Goal: Information Seeking & Learning: Learn about a topic

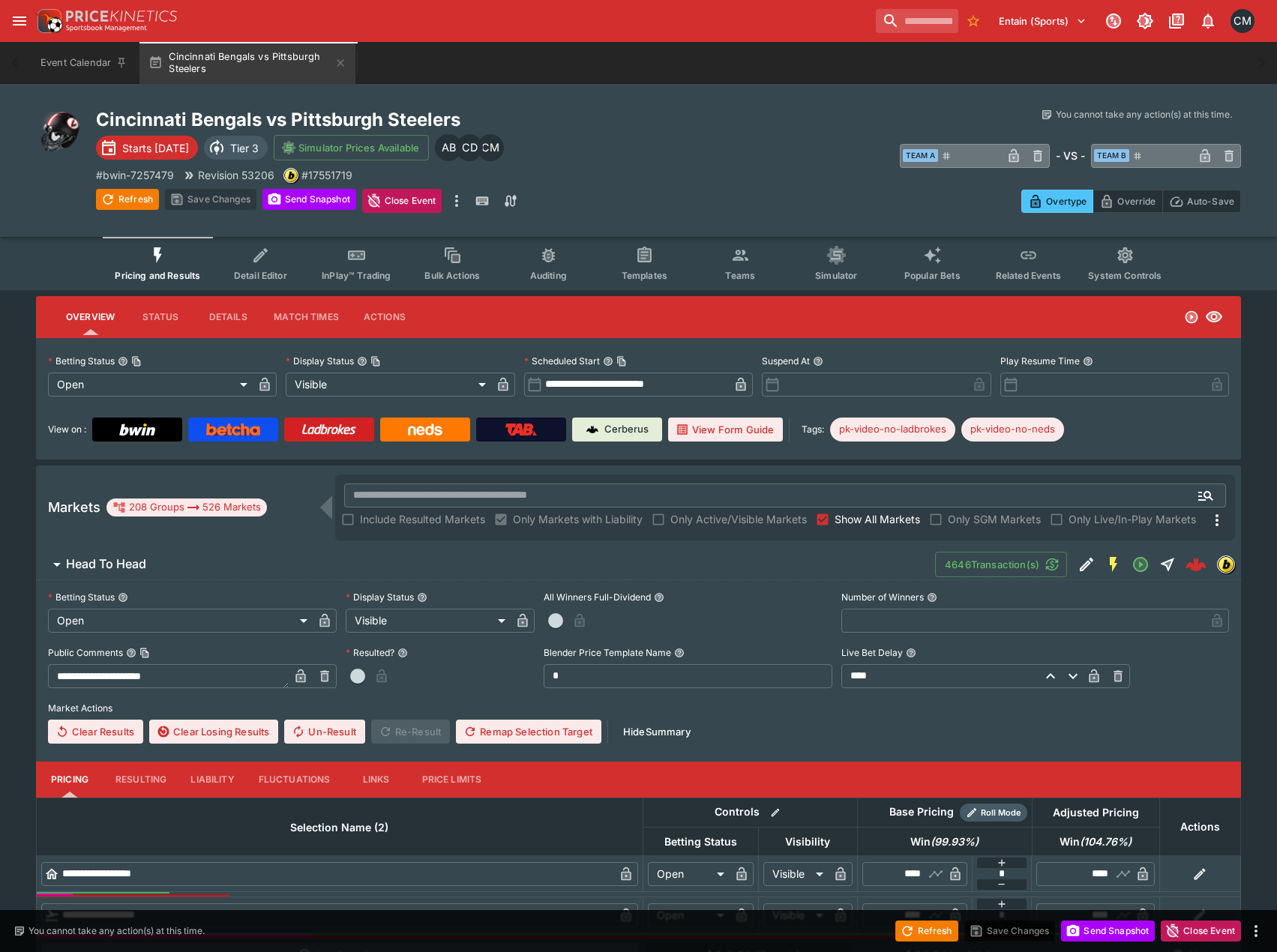
click at [740, 267] on button "Teams" at bounding box center [740, 263] width 96 height 53
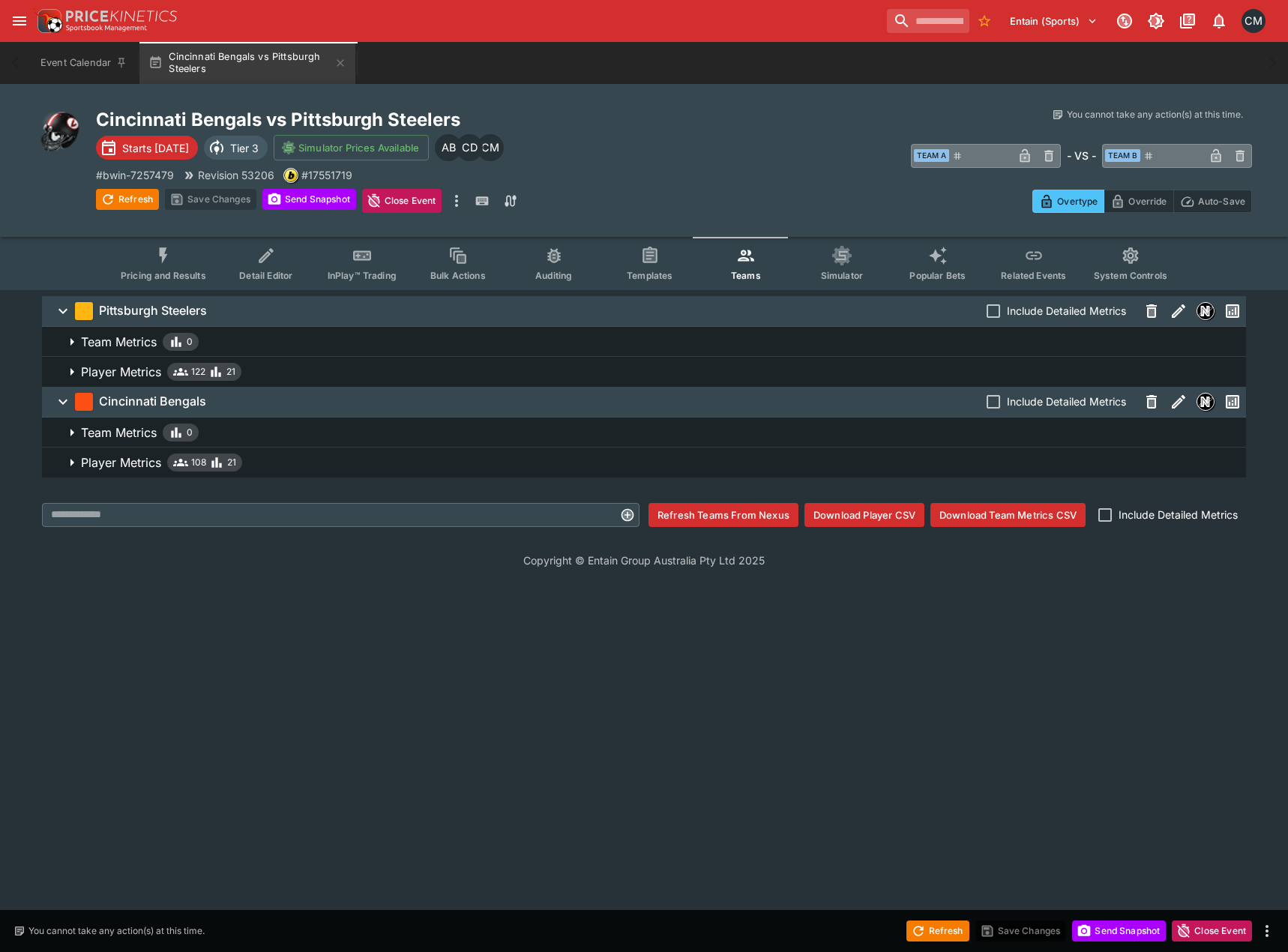
click at [548, 257] on icon "Event type filters" at bounding box center [554, 255] width 19 height 19
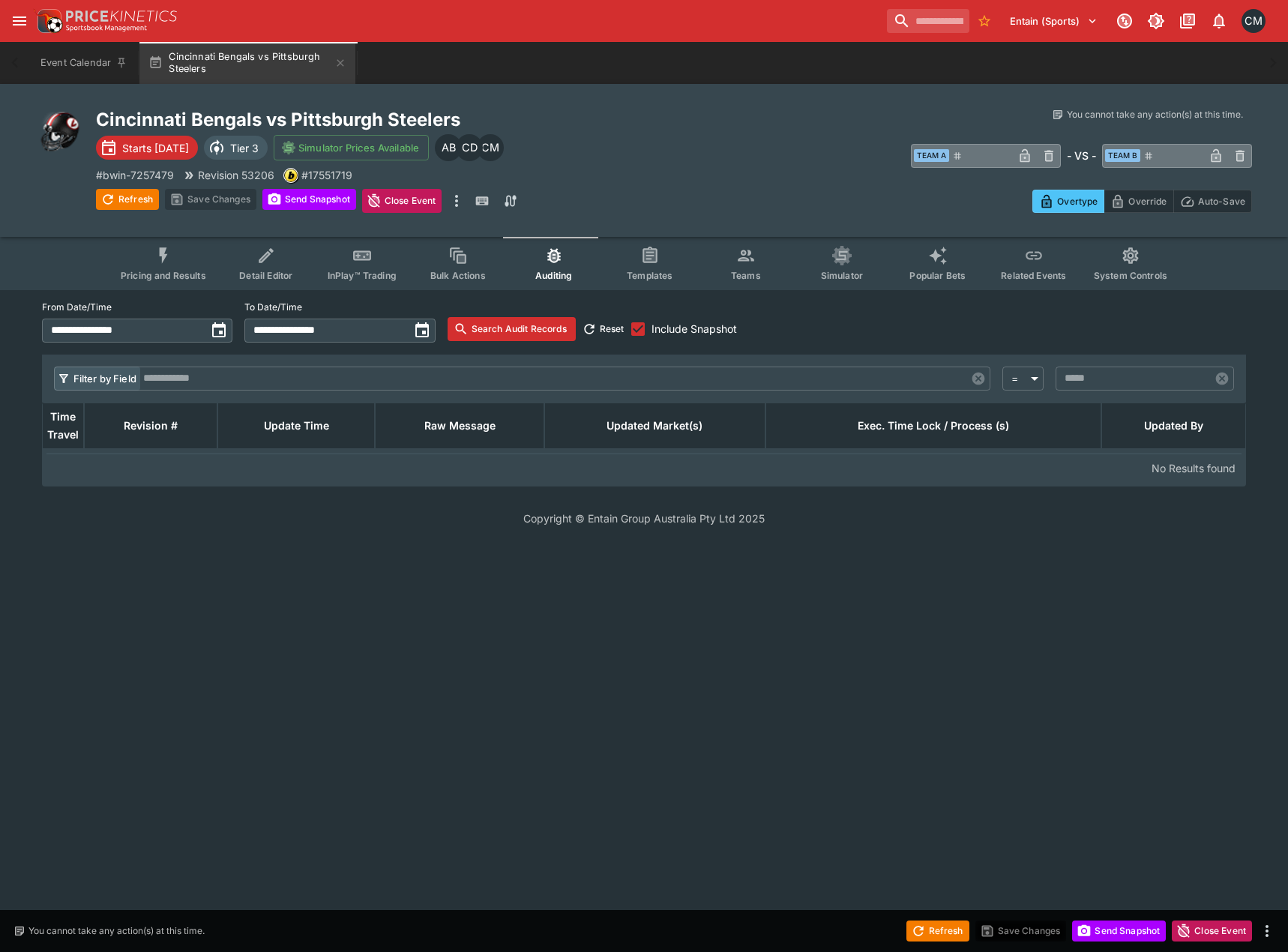
click at [751, 270] on span "Teams" at bounding box center [746, 275] width 30 height 11
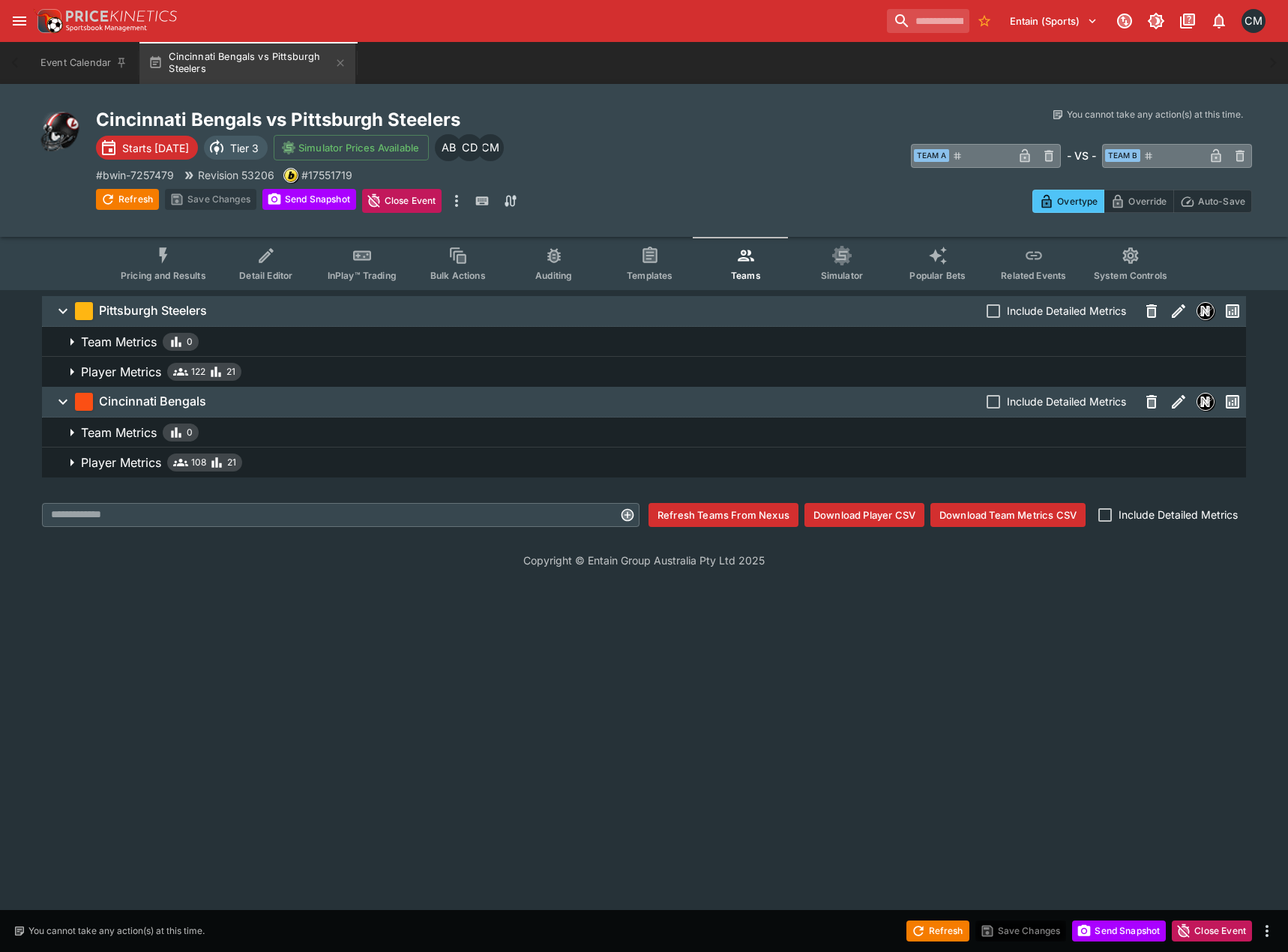
click at [284, 379] on span "Player Metrics 122 21" at bounding box center [657, 371] width 1153 height 18
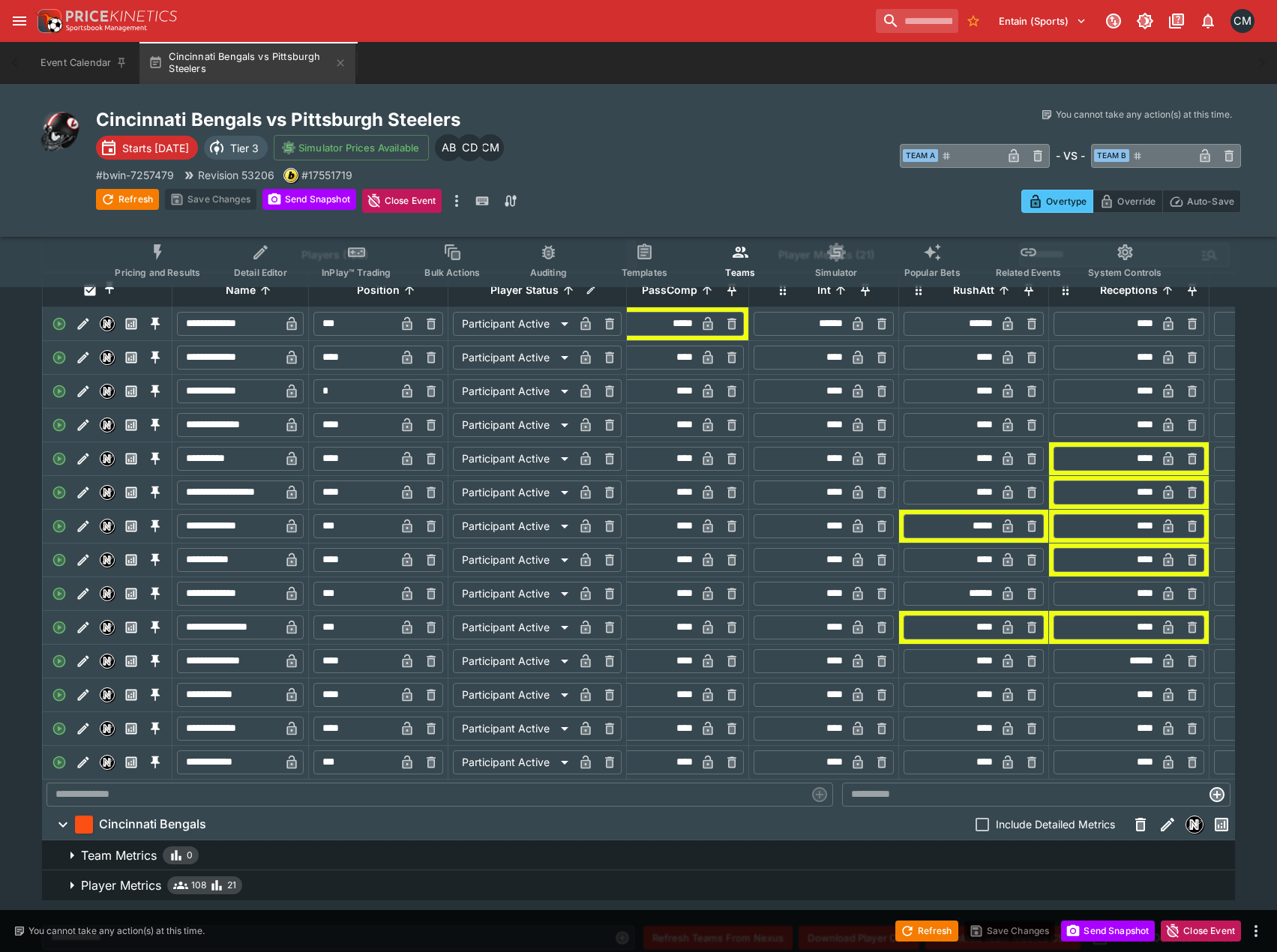
scroll to position [0, 1425]
click at [163, 258] on icon "Event type filters" at bounding box center [158, 252] width 19 height 19
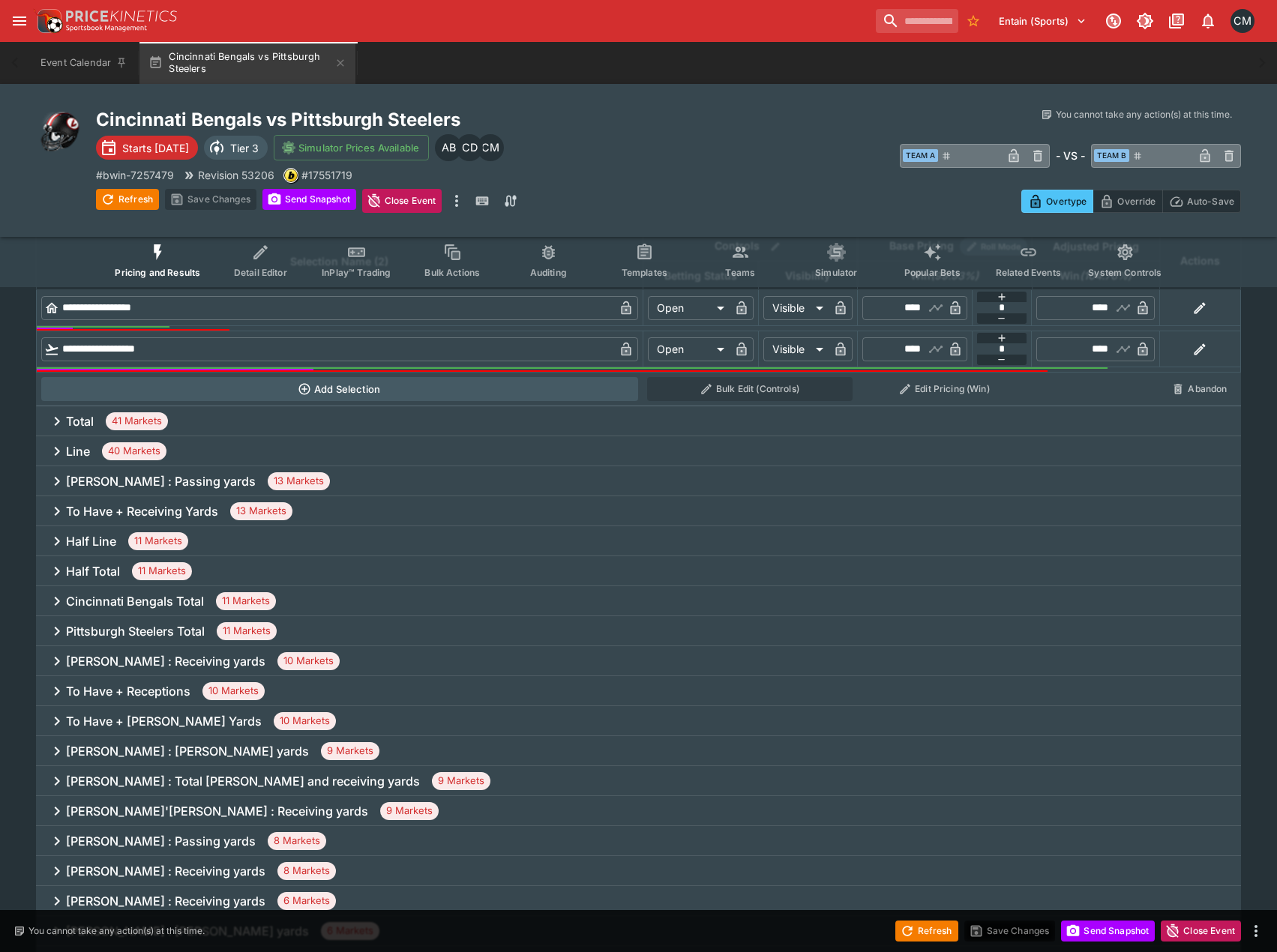
scroll to position [600, 0]
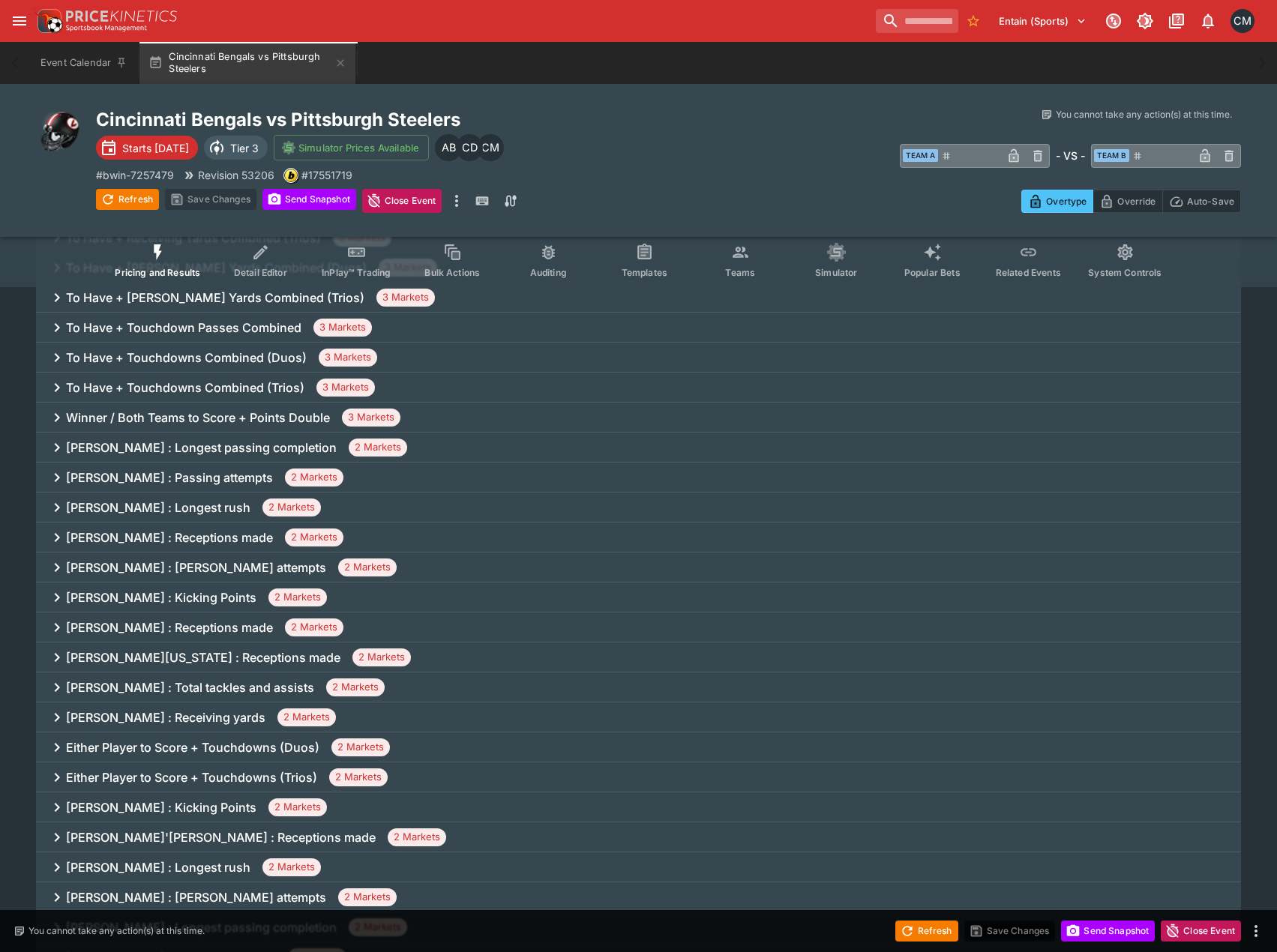
click at [185, 646] on div "[PERSON_NAME][US_STATE] : Receptions made 2 Markets" at bounding box center [639, 658] width 1206 height 30
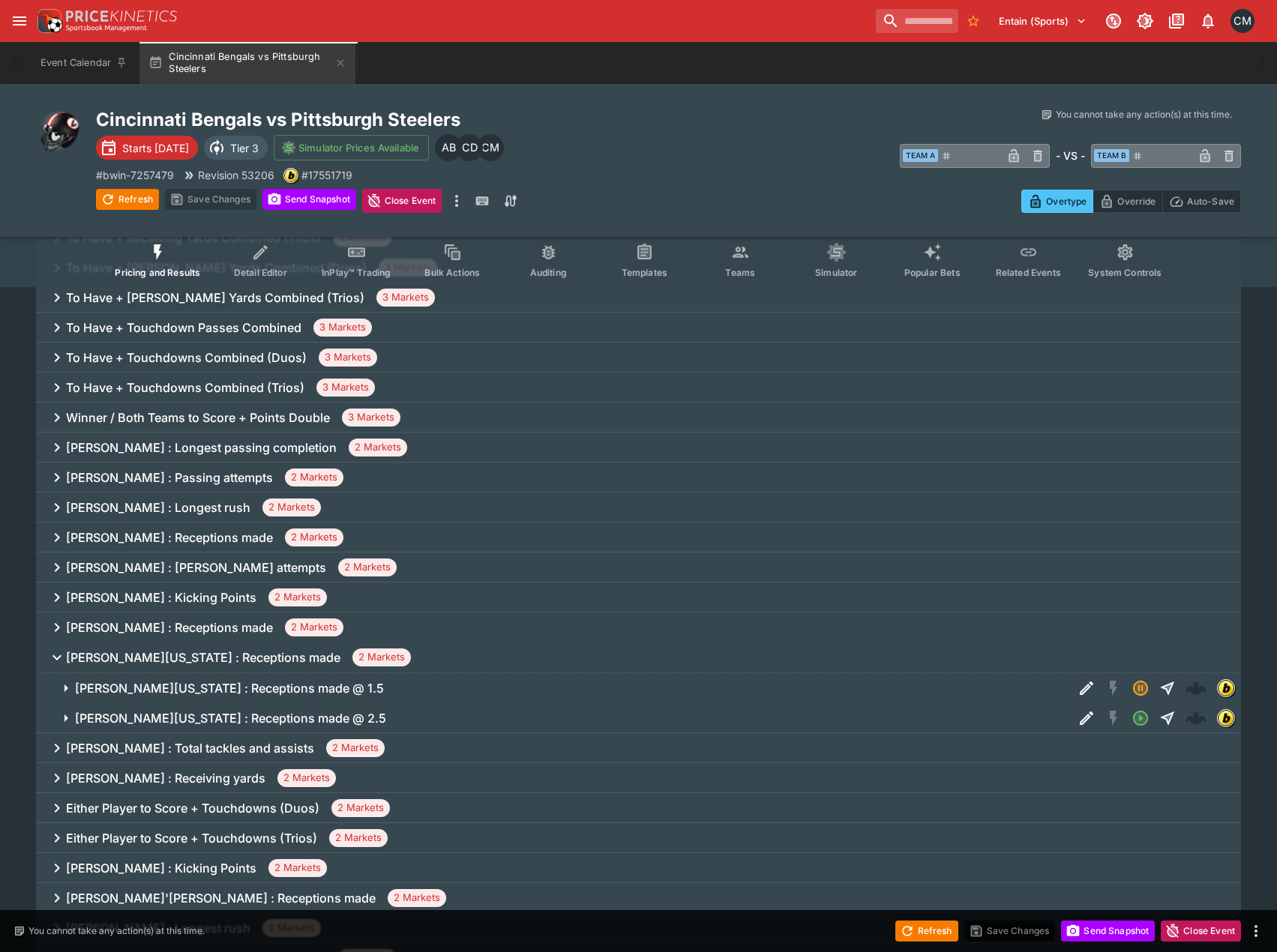
click at [355, 713] on span "[PERSON_NAME][US_STATE] : Receptions made @ 2.5" at bounding box center [567, 718] width 986 height 16
